Goal: Check status: Check status

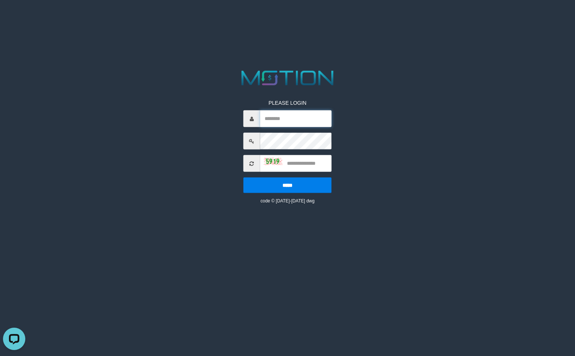
click at [270, 123] on input "text" at bounding box center [295, 118] width 71 height 17
paste input "*********"
type input "*********"
click at [305, 162] on input "text" at bounding box center [295, 163] width 71 height 17
type input "****"
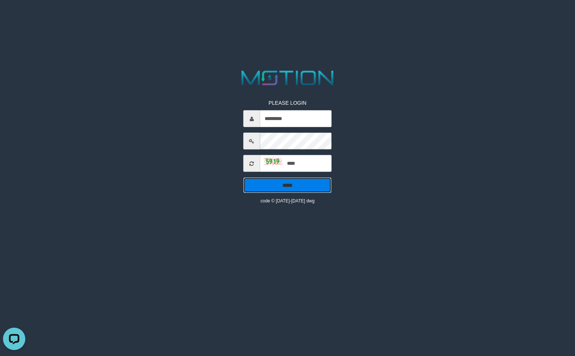
click at [301, 182] on input "*****" at bounding box center [288, 185] width 88 height 16
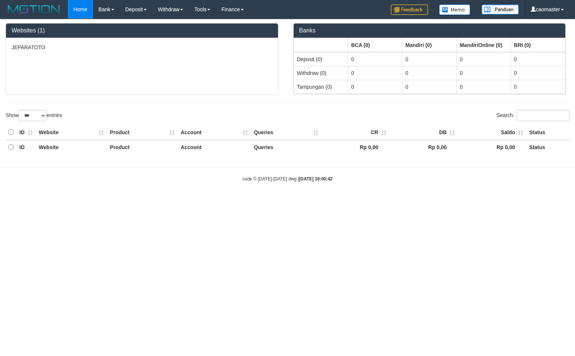
select select "***"
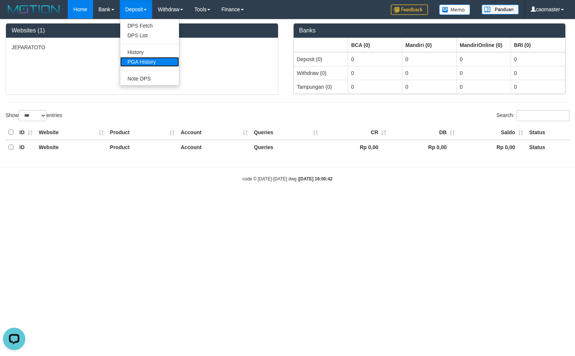
click at [135, 66] on link "PGA History" at bounding box center [149, 62] width 59 height 10
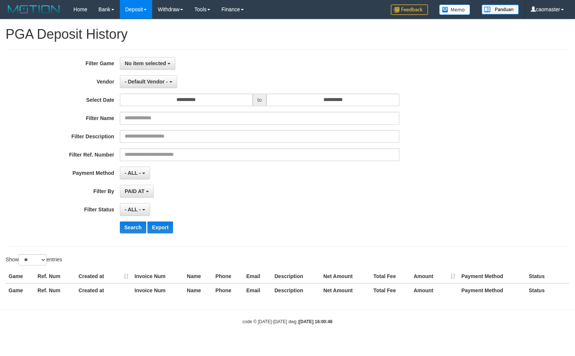
select select
select select "**"
click at [140, 66] on button "No item selected" at bounding box center [147, 63] width 55 height 13
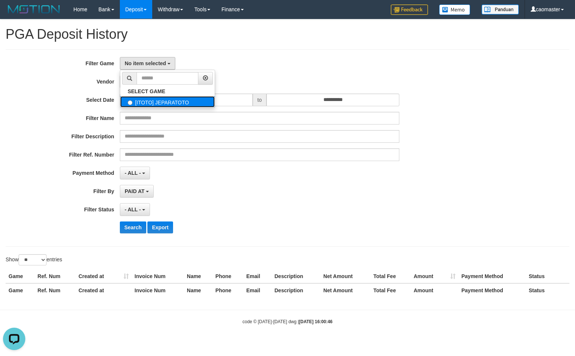
click at [149, 102] on label "[ITOTO] JEPARATOTO" at bounding box center [167, 101] width 95 height 11
select select "****"
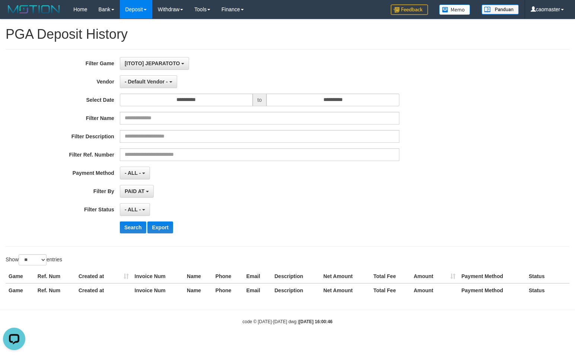
scroll to position [7, 0]
click at [238, 203] on div "- ALL - SELECT ALL - ALL - SELECT STATUS PENDING/UNPAID PAID CANCELED EXPIRED" at bounding box center [260, 209] width 280 height 13
click at [202, 174] on div "- ALL - SELECT ALL - ALL - SELECT PAYMENT METHOD Mandiri BNI OVO CIMB BRI MAYBA…" at bounding box center [260, 172] width 280 height 13
click at [238, 205] on div "- ALL - SELECT ALL - ALL - SELECT STATUS PENDING/UNPAID PAID CANCELED EXPIRED" at bounding box center [260, 209] width 280 height 13
click at [140, 64] on span "[ITOTO] JEPARATOTO" at bounding box center [152, 63] width 55 height 6
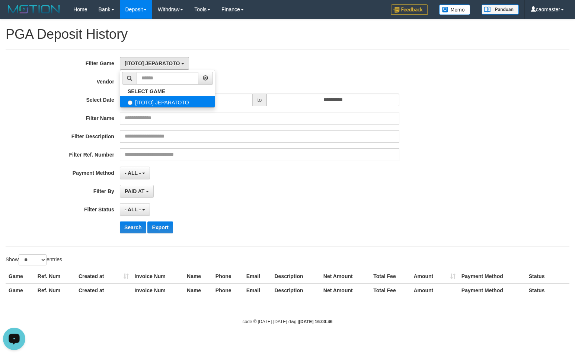
click at [144, 104] on label "[ITOTO] JEPARATOTO" at bounding box center [167, 101] width 95 height 11
click at [265, 47] on div "**********" at bounding box center [287, 160] width 575 height 283
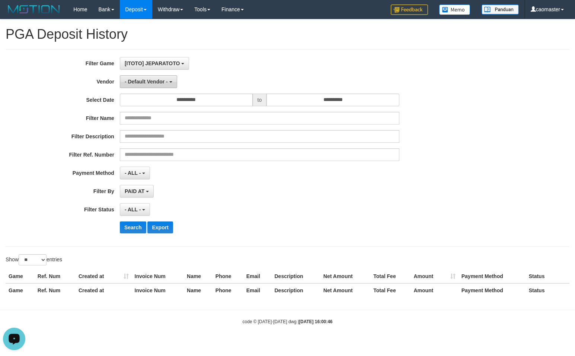
click at [169, 83] on button "- Default Vendor -" at bounding box center [148, 81] width 57 height 13
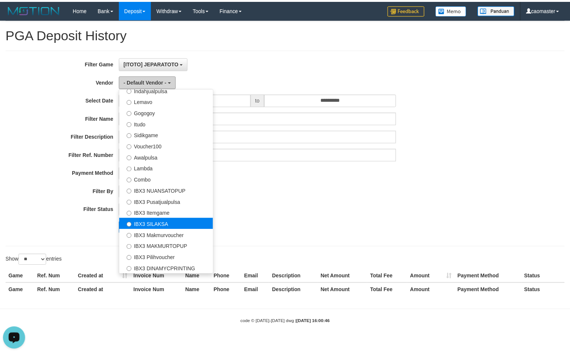
scroll to position [0, 0]
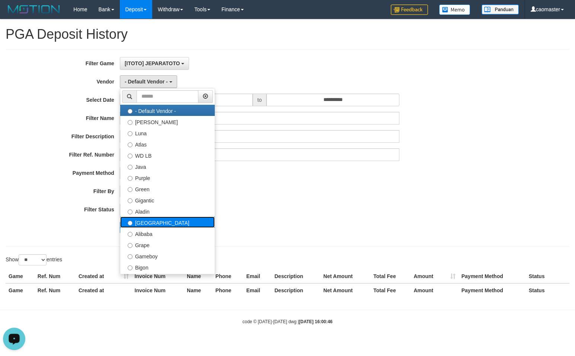
click at [177, 226] on label "[GEOGRAPHIC_DATA]" at bounding box center [167, 221] width 95 height 11
select select "**********"
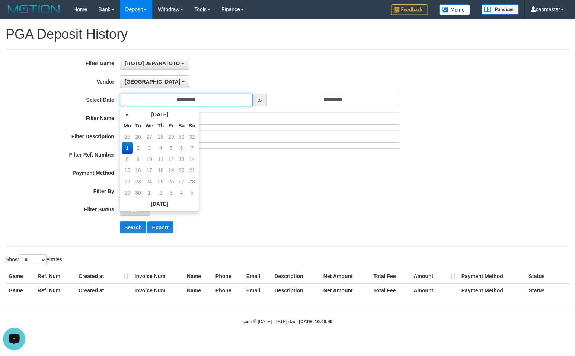
click at [225, 105] on input "**********" at bounding box center [186, 99] width 133 height 13
click at [161, 180] on td "25" at bounding box center [160, 181] width 11 height 11
click at [159, 179] on td "25" at bounding box center [160, 181] width 11 height 11
click at [158, 178] on td "25" at bounding box center [160, 181] width 11 height 11
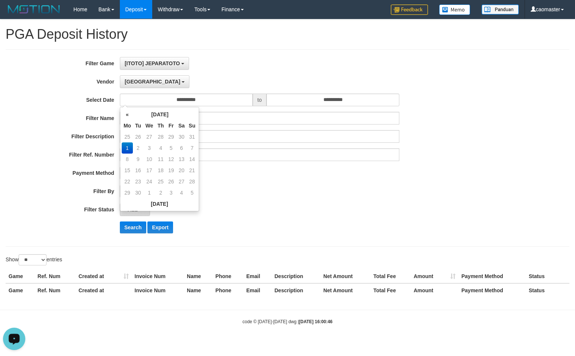
click at [158, 178] on td "25" at bounding box center [160, 181] width 11 height 11
click at [128, 117] on th "«" at bounding box center [127, 114] width 11 height 11
click at [130, 180] on td "25" at bounding box center [127, 181] width 11 height 11
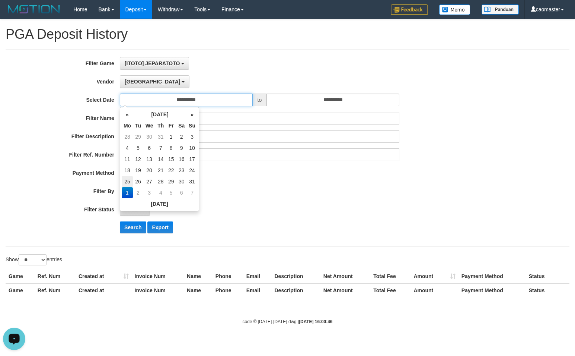
type input "**********"
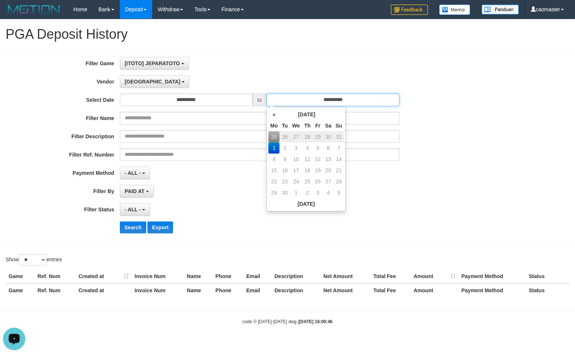
click at [318, 102] on input "**********" at bounding box center [333, 99] width 133 height 13
click at [273, 115] on th "«" at bounding box center [273, 114] width 11 height 11
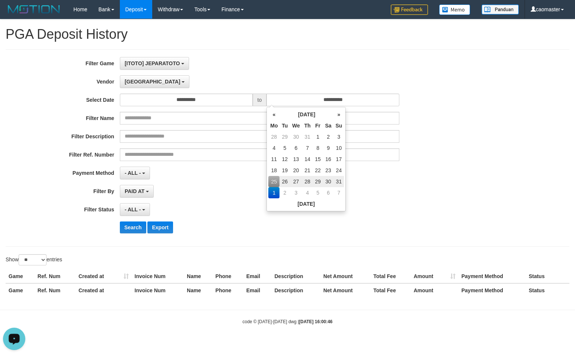
click at [336, 182] on td "31" at bounding box center [339, 181] width 10 height 11
type input "**********"
click at [394, 193] on div "PAID AT PAID AT CREATED AT" at bounding box center [260, 191] width 280 height 13
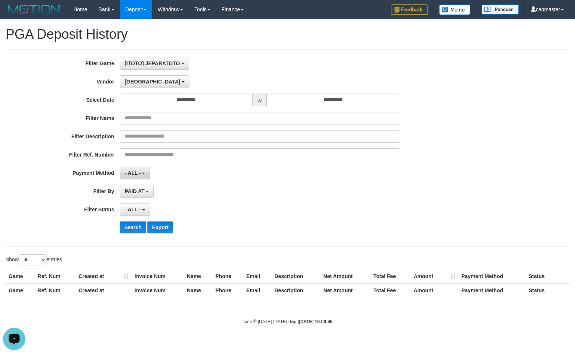
click at [138, 172] on span "- ALL -" at bounding box center [133, 173] width 16 height 6
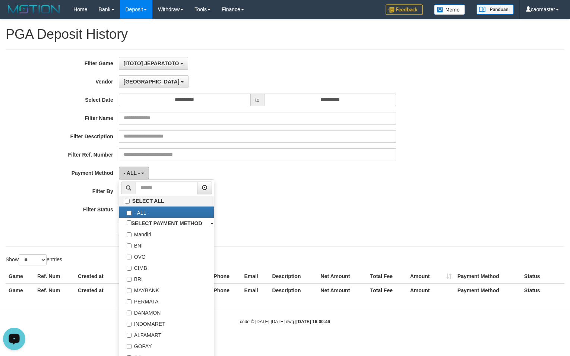
click at [140, 174] on button "- ALL -" at bounding box center [134, 172] width 30 height 13
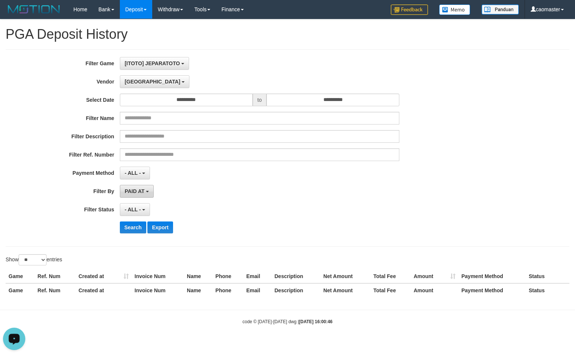
click at [153, 187] on button "PAID AT" at bounding box center [137, 191] width 34 height 13
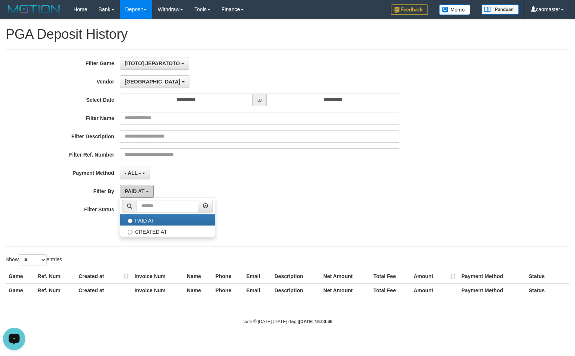
click at [153, 190] on button "PAID AT" at bounding box center [137, 191] width 34 height 13
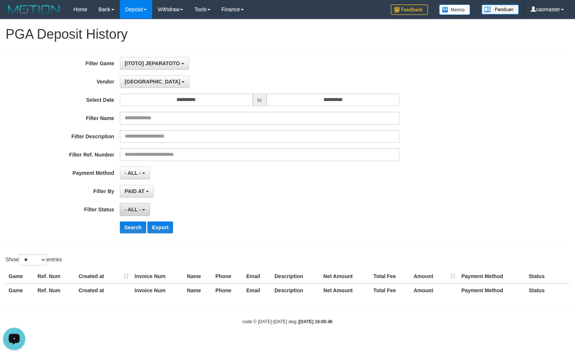
click at [143, 204] on button "- ALL -" at bounding box center [135, 209] width 30 height 13
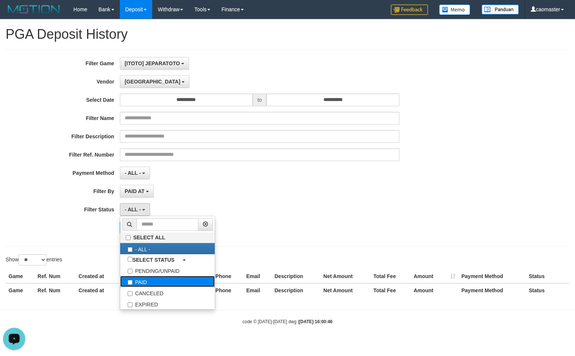
click at [143, 280] on label "PAID" at bounding box center [167, 281] width 95 height 11
select select "*"
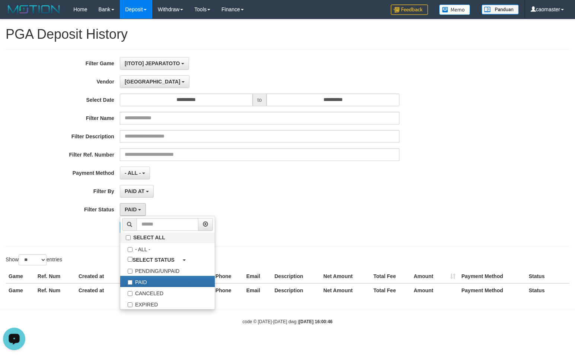
click at [178, 205] on div "PAID SELECT ALL - ALL - SELECT STATUS PENDING/UNPAID PAID CANCELED EXPIRED" at bounding box center [260, 209] width 280 height 13
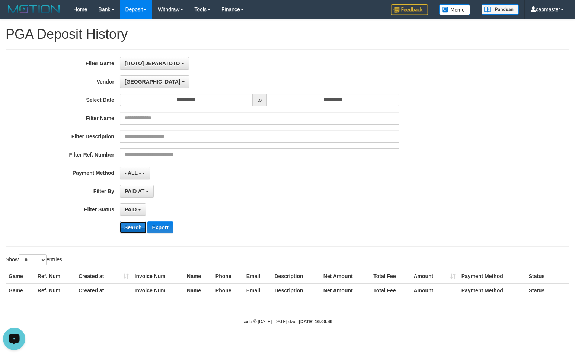
click at [137, 228] on button "Search" at bounding box center [133, 227] width 26 height 12
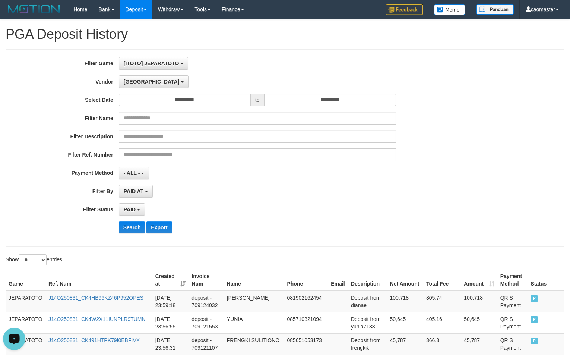
click at [328, 195] on div "PAID AT PAID AT CREATED AT" at bounding box center [257, 191] width 277 height 13
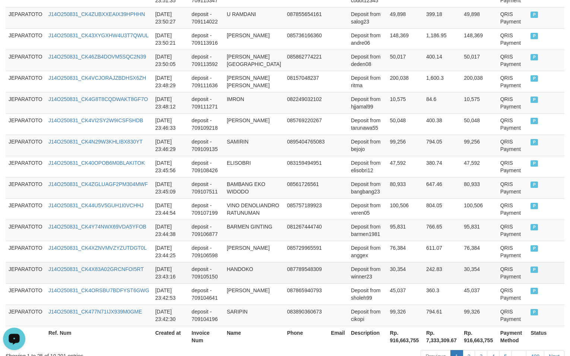
scroll to position [554, 0]
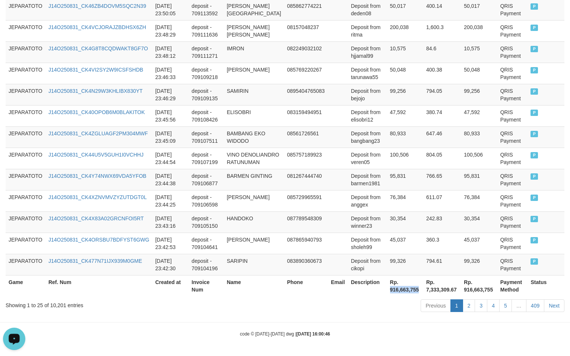
drag, startPoint x: 382, startPoint y: 289, endPoint x: 414, endPoint y: 290, distance: 32.4
click at [414, 290] on th "Rp. 916,663,755" at bounding box center [405, 285] width 36 height 21
copy th "916,663,755"
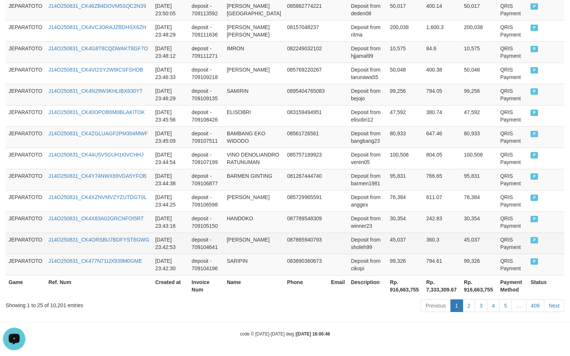
click at [394, 244] on td "45,037" at bounding box center [405, 242] width 36 height 21
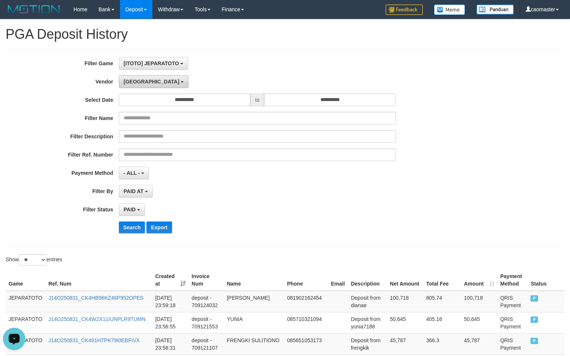
click at [121, 85] on button "Dubai" at bounding box center [154, 81] width 70 height 13
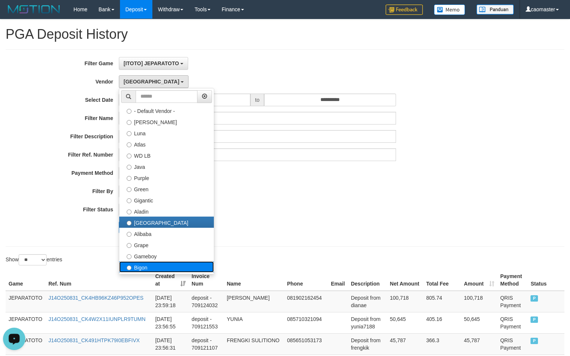
click at [171, 263] on label "Bigon" at bounding box center [166, 266] width 95 height 11
select select "**********"
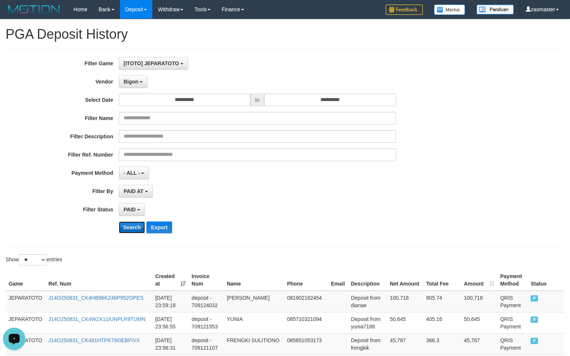
click at [138, 230] on button "Search" at bounding box center [132, 227] width 26 height 12
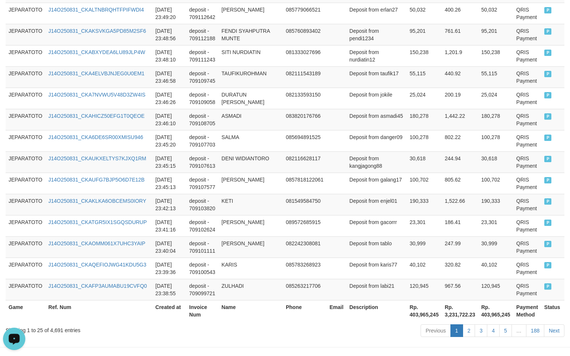
scroll to position [554, 0]
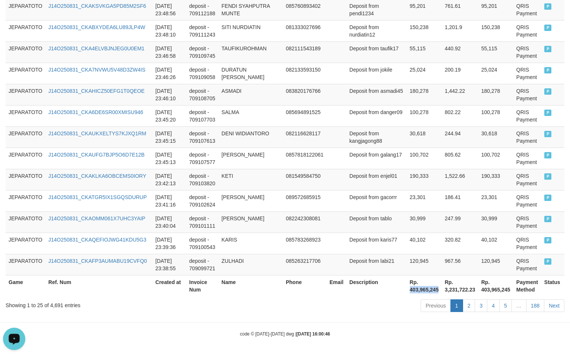
drag, startPoint x: 385, startPoint y: 288, endPoint x: 203, endPoint y: 262, distance: 183.2
click at [415, 289] on th "Rp. 403,965,245" at bounding box center [424, 285] width 35 height 21
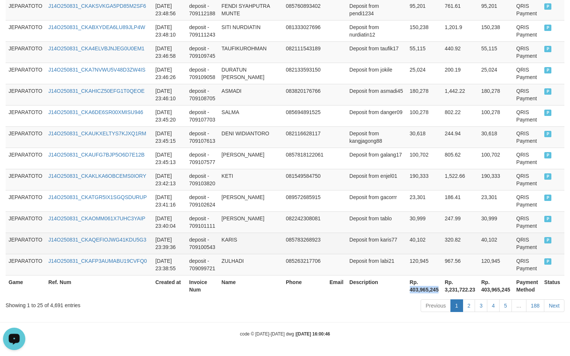
copy th "403,965,245"
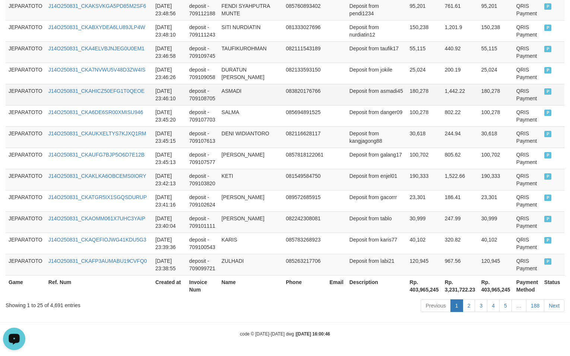
click at [354, 93] on td "Deposit from asmadi45" at bounding box center [376, 94] width 60 height 21
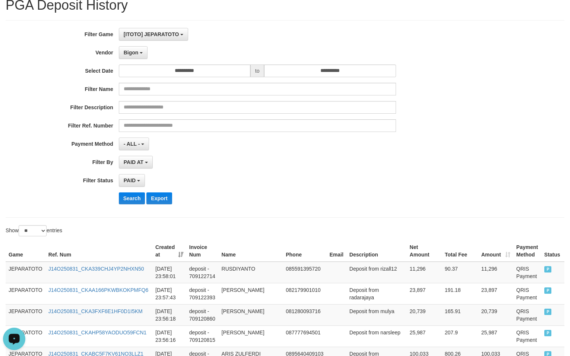
scroll to position [0, 0]
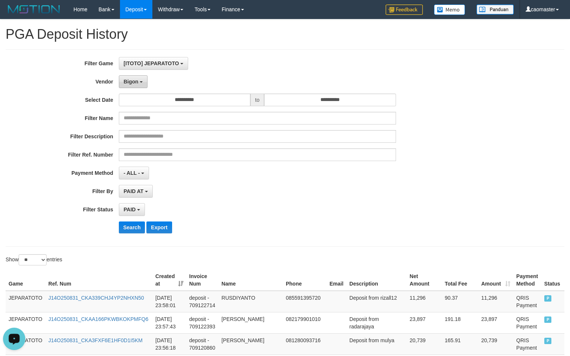
click at [127, 83] on span "Bigon" at bounding box center [131, 82] width 15 height 6
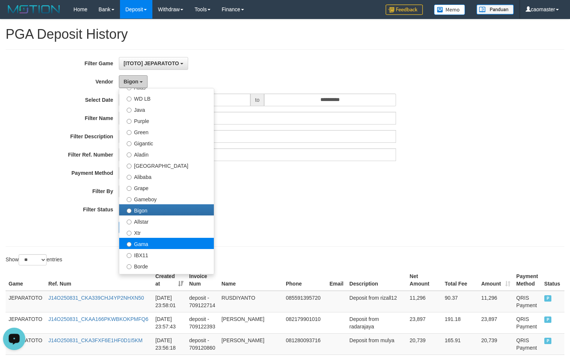
scroll to position [74, 0]
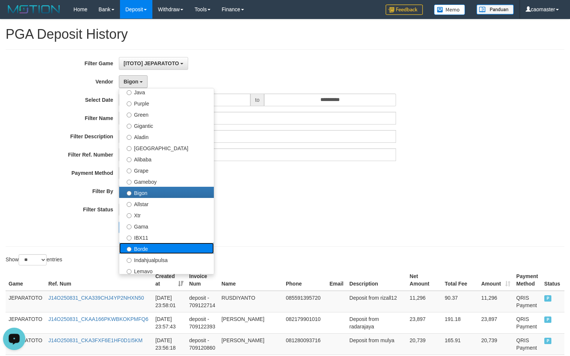
click at [150, 245] on label "Borde" at bounding box center [166, 247] width 95 height 11
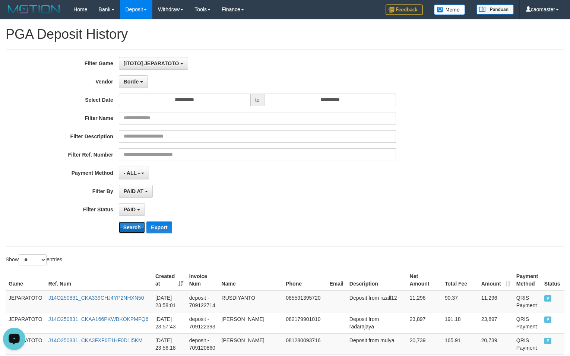
click at [133, 228] on button "Search" at bounding box center [132, 227] width 26 height 12
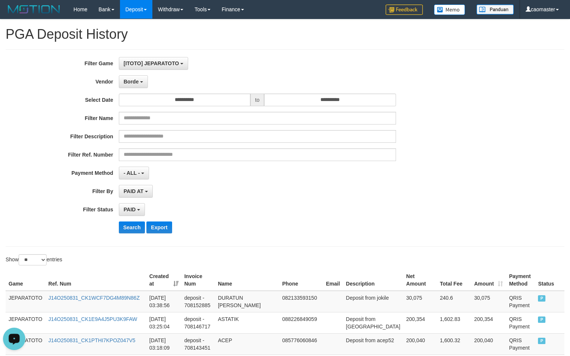
click at [218, 244] on div "**********" at bounding box center [285, 147] width 559 height 197
click at [133, 83] on span "Borde" at bounding box center [131, 82] width 15 height 6
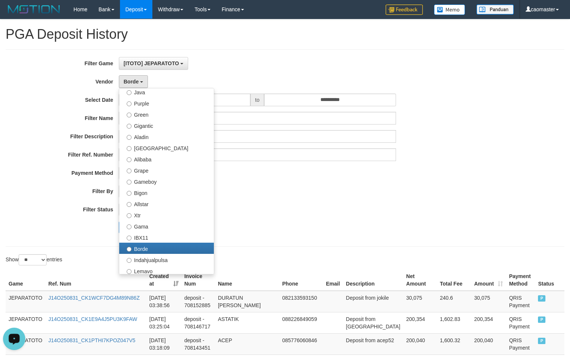
drag, startPoint x: 281, startPoint y: 221, endPoint x: 263, endPoint y: 221, distance: 17.5
click at [281, 221] on div "Search Export" at bounding box center [297, 227] width 356 height 12
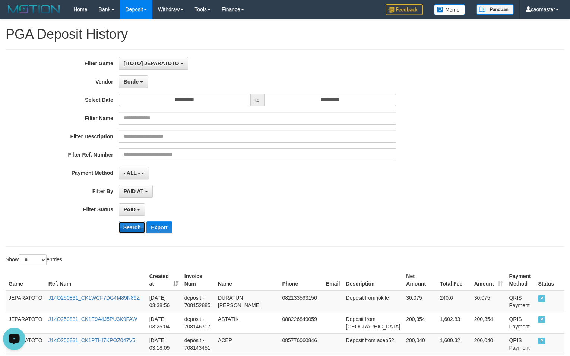
click at [127, 229] on button "Search" at bounding box center [132, 227] width 26 height 12
click at [292, 206] on div "PAID SELECT ALL - ALL - SELECT STATUS PENDING/UNPAID PAID CANCELED EXPIRED" at bounding box center [257, 209] width 277 height 13
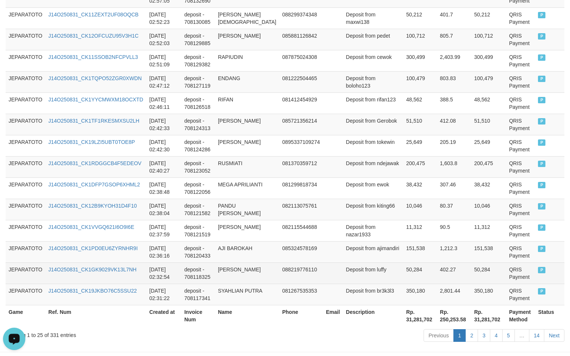
scroll to position [546, 0]
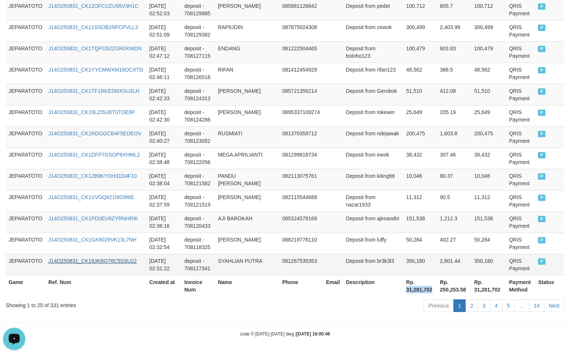
drag, startPoint x: 382, startPoint y: 290, endPoint x: 131, endPoint y: 262, distance: 252.1
click at [407, 289] on th "Rp. 31,281,702" at bounding box center [420, 285] width 34 height 21
copy th "31,281,702"
click at [373, 50] on td "Deposit from boloho123" at bounding box center [373, 51] width 60 height 21
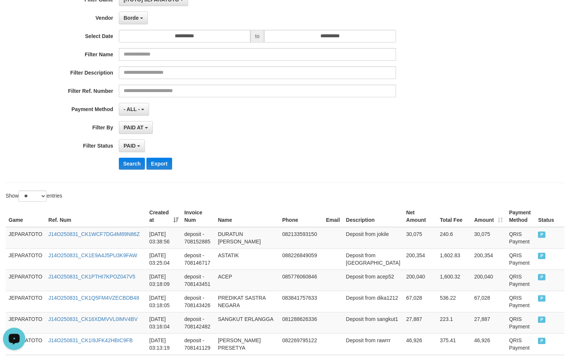
scroll to position [0, 0]
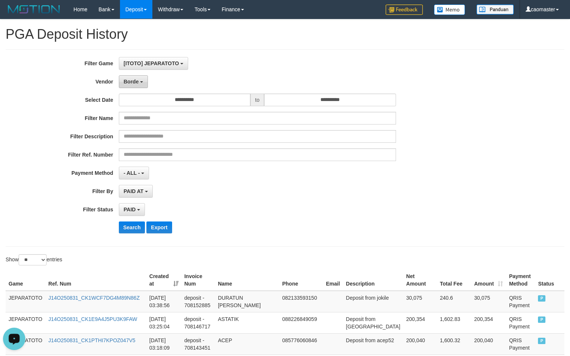
click at [123, 86] on button "Borde" at bounding box center [133, 81] width 29 height 13
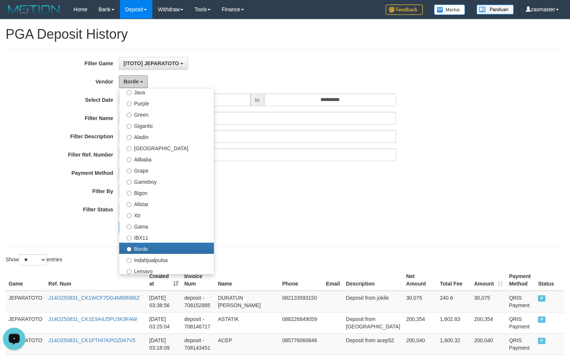
scroll to position [223, 0]
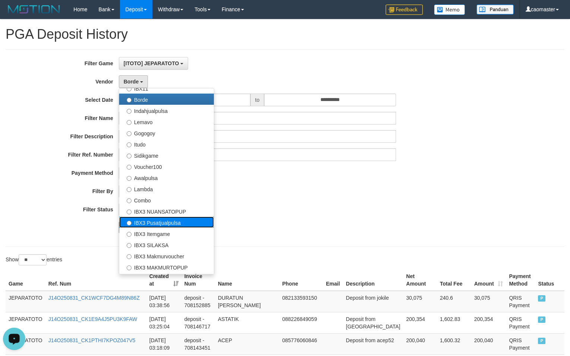
click at [184, 222] on label "IBX3 Pusatjualpulsa" at bounding box center [166, 221] width 95 height 11
select select "**********"
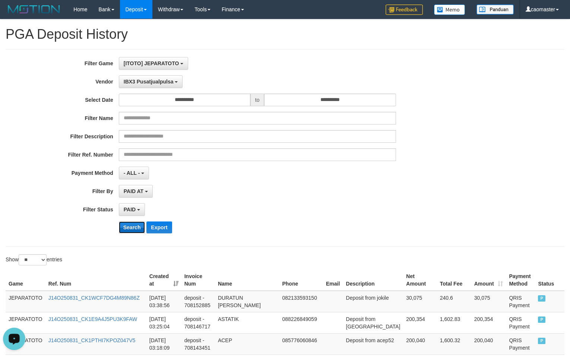
click at [128, 229] on button "Search" at bounding box center [132, 227] width 26 height 12
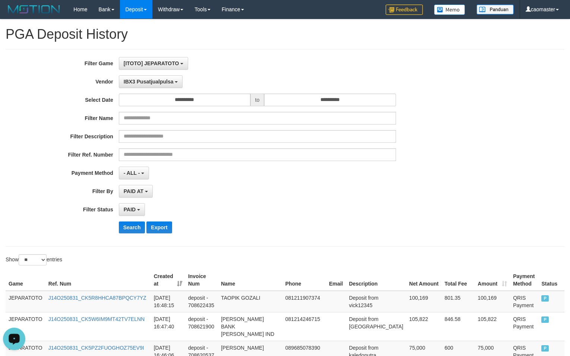
click at [258, 200] on div "**********" at bounding box center [237, 148] width 475 height 182
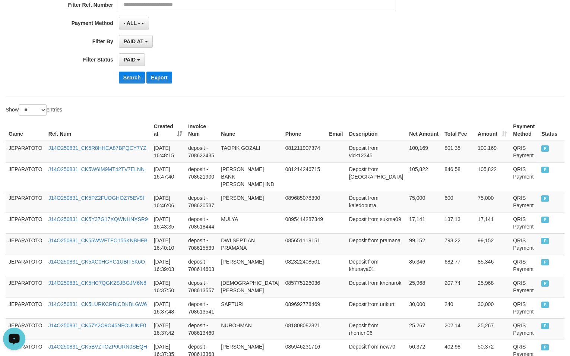
scroll to position [546, 0]
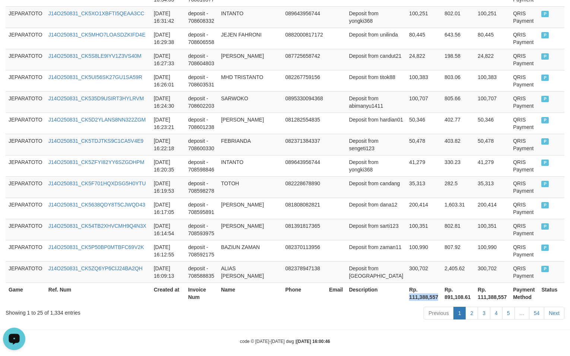
drag, startPoint x: 384, startPoint y: 290, endPoint x: 413, endPoint y: 294, distance: 28.6
click at [413, 294] on th "Rp. 111,388,557" at bounding box center [423, 292] width 35 height 21
copy th "111,388,557"
